Goal: Task Accomplishment & Management: Manage account settings

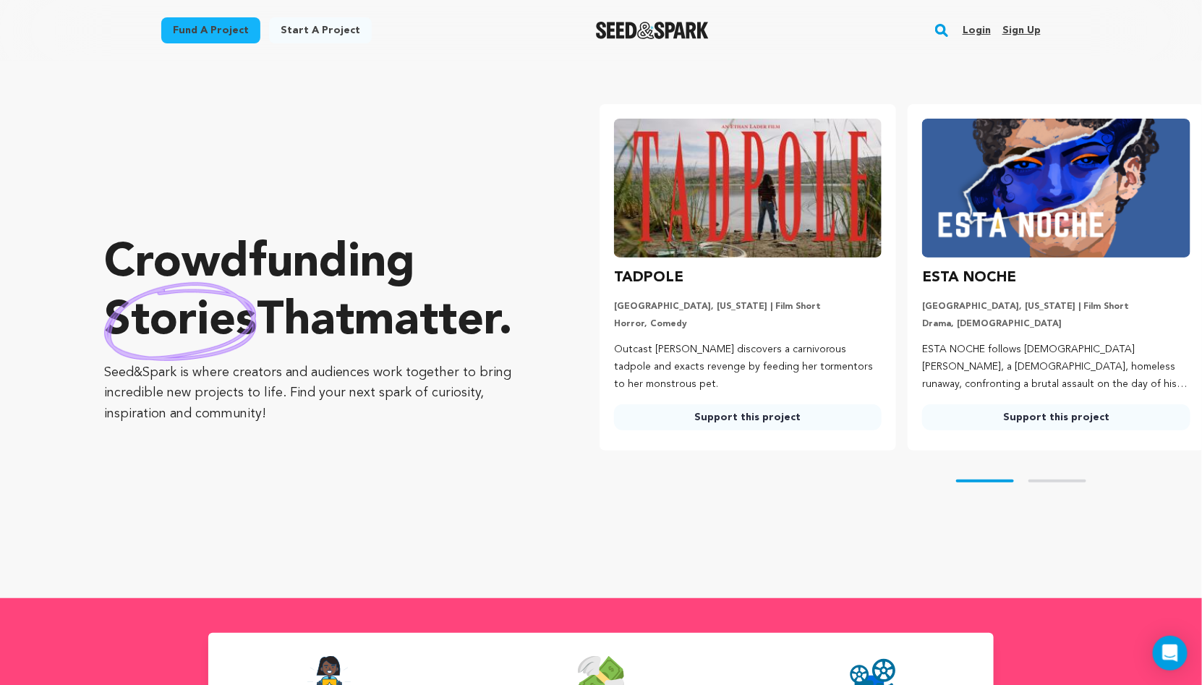
click at [977, 25] on link "Login" at bounding box center [977, 30] width 28 height 23
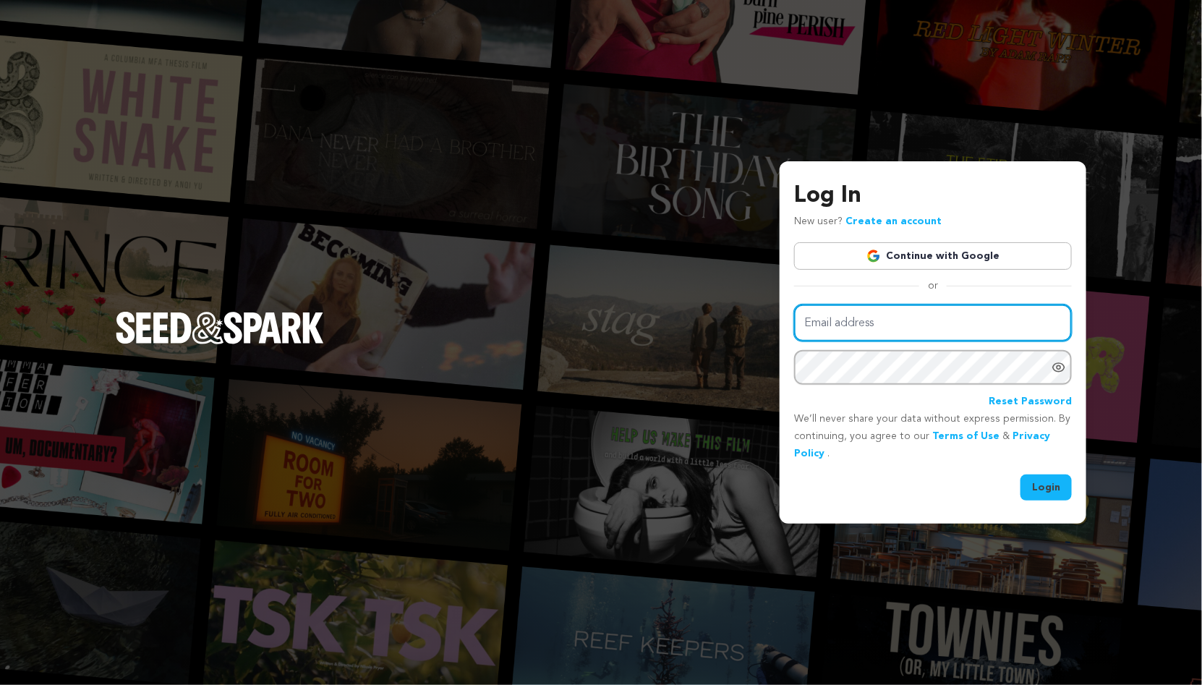
click at [897, 328] on input "Email address" at bounding box center [933, 323] width 278 height 37
type input "torifilm2025@gmail.com"
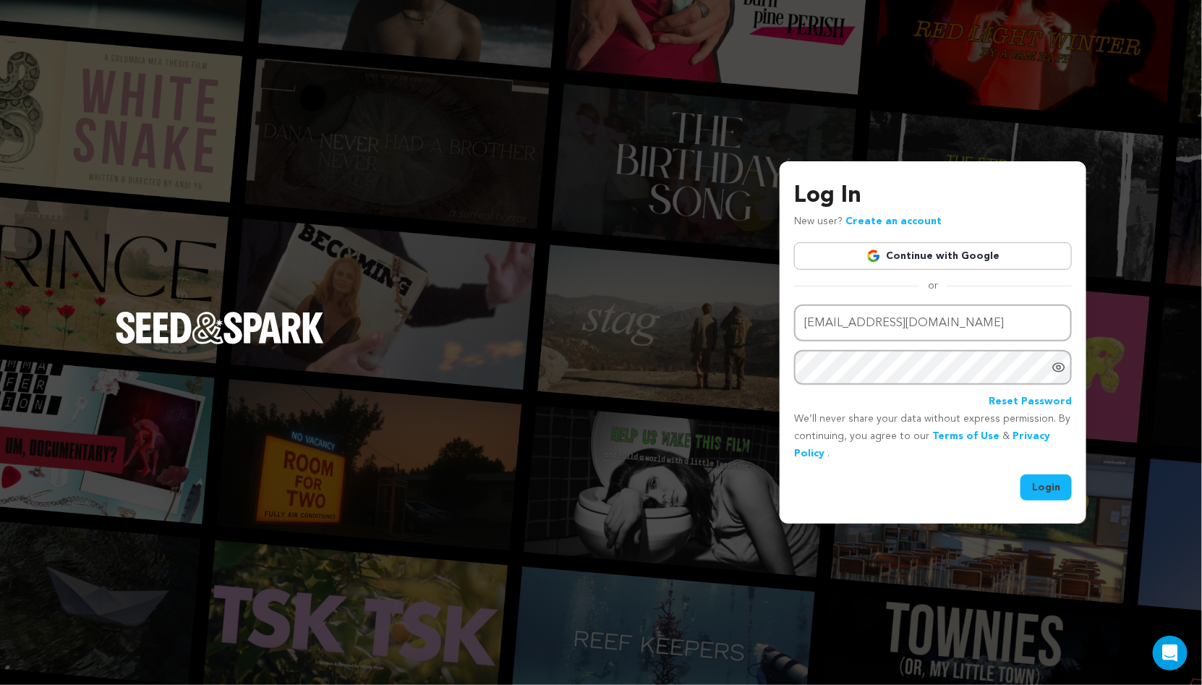
click at [1064, 498] on button "Login" at bounding box center [1046, 488] width 51 height 26
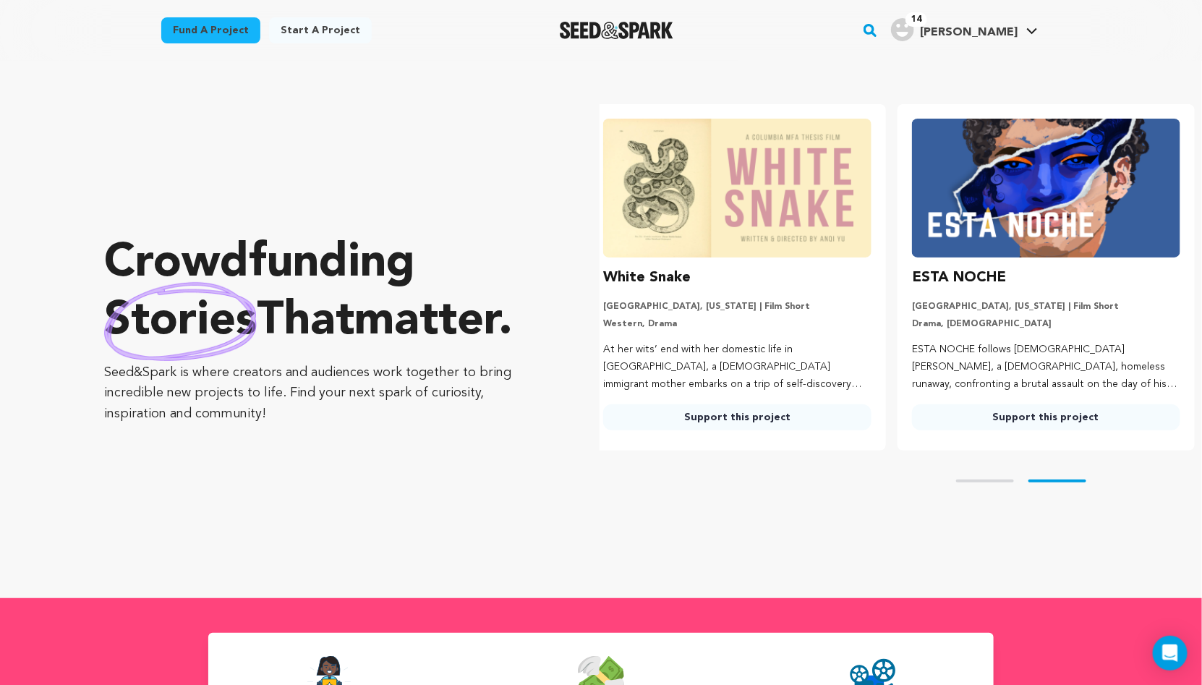
scroll to position [0, 320]
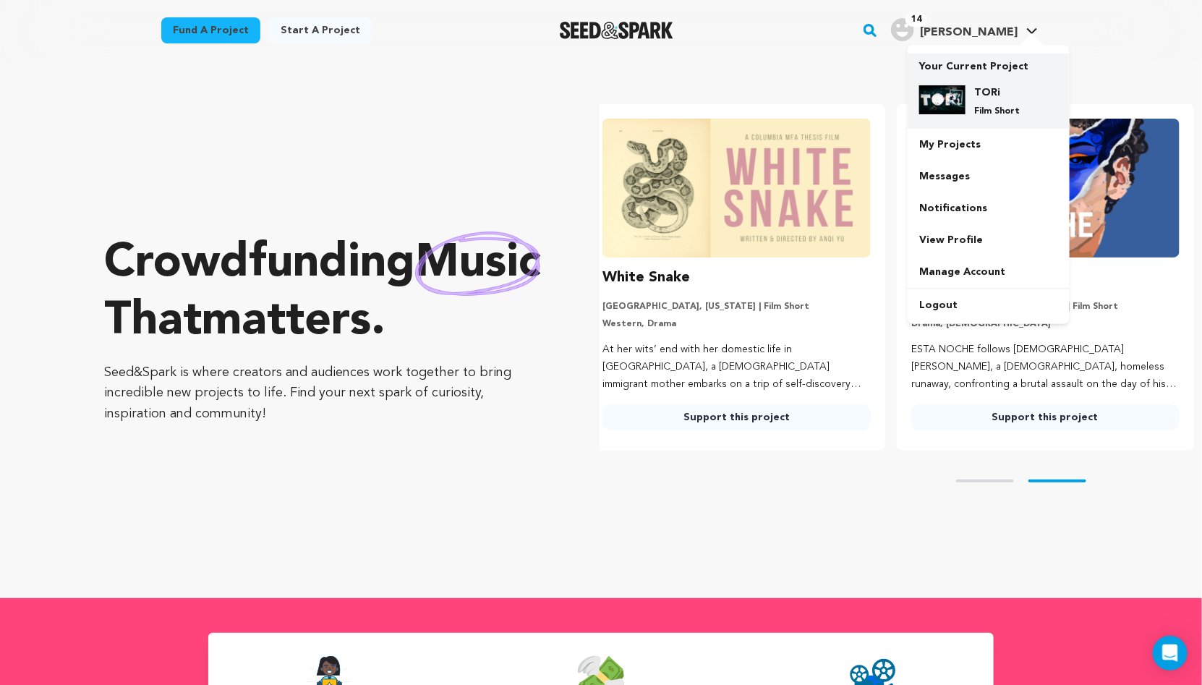
click at [953, 88] on img at bounding box center [943, 99] width 46 height 29
